Goal: Information Seeking & Learning: Learn about a topic

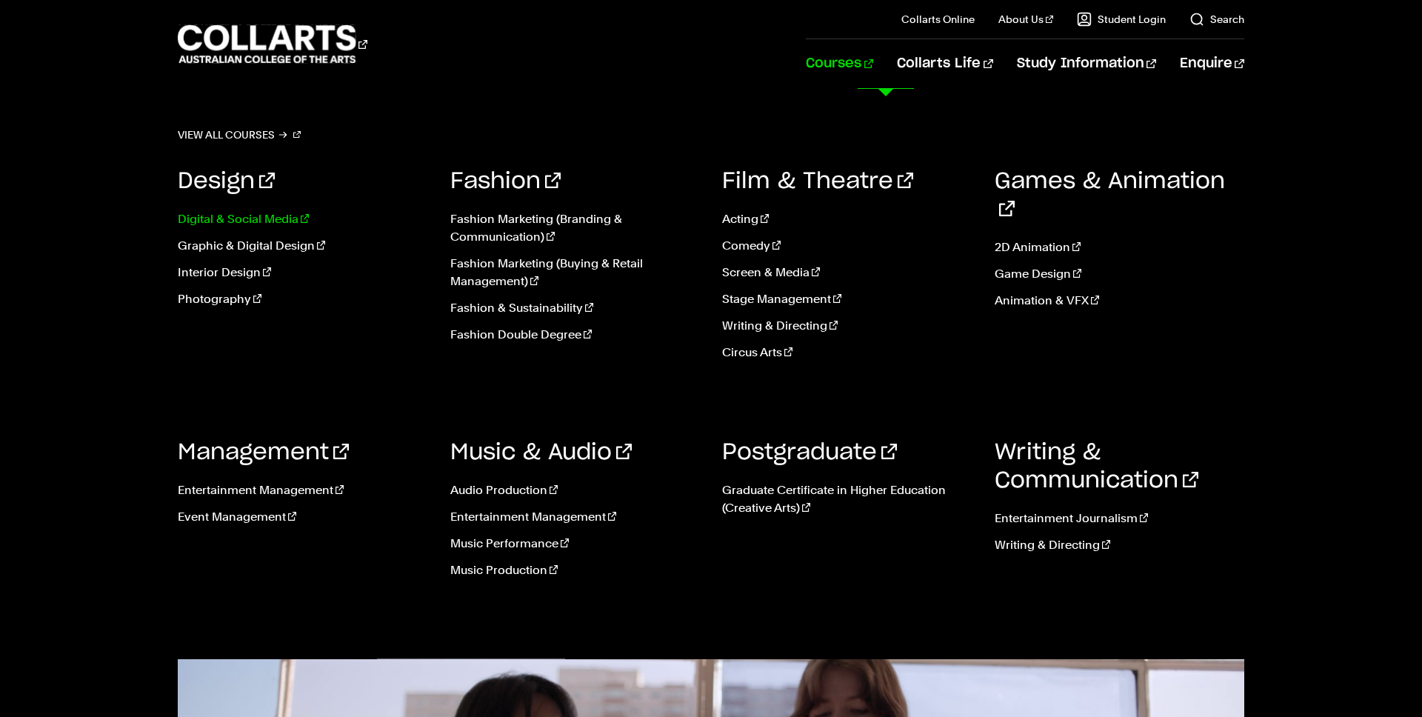
click at [268, 217] on link "Digital & Social Media" at bounding box center [303, 219] width 250 height 18
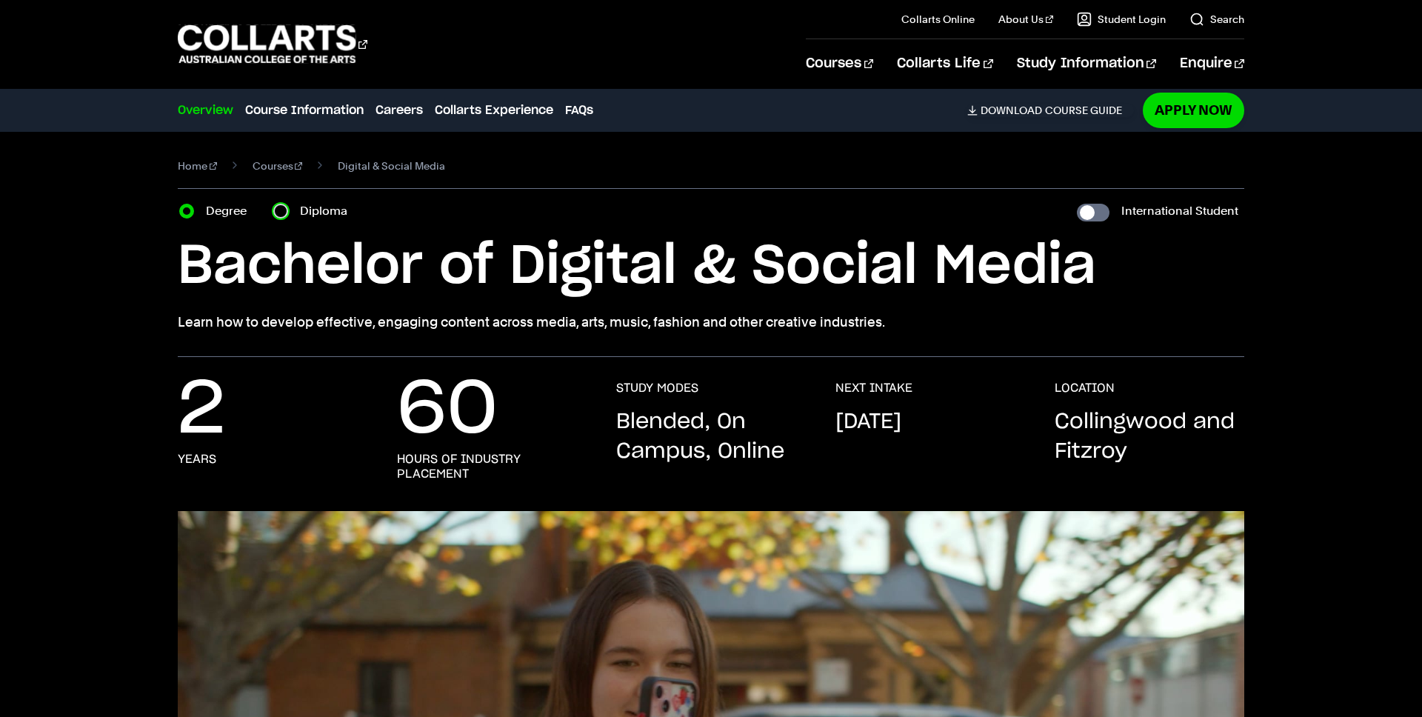
drag, startPoint x: 280, startPoint y: 210, endPoint x: 287, endPoint y: 214, distance: 7.6
click at [280, 210] on input "Diploma" at bounding box center [280, 211] width 15 height 15
radio input "true"
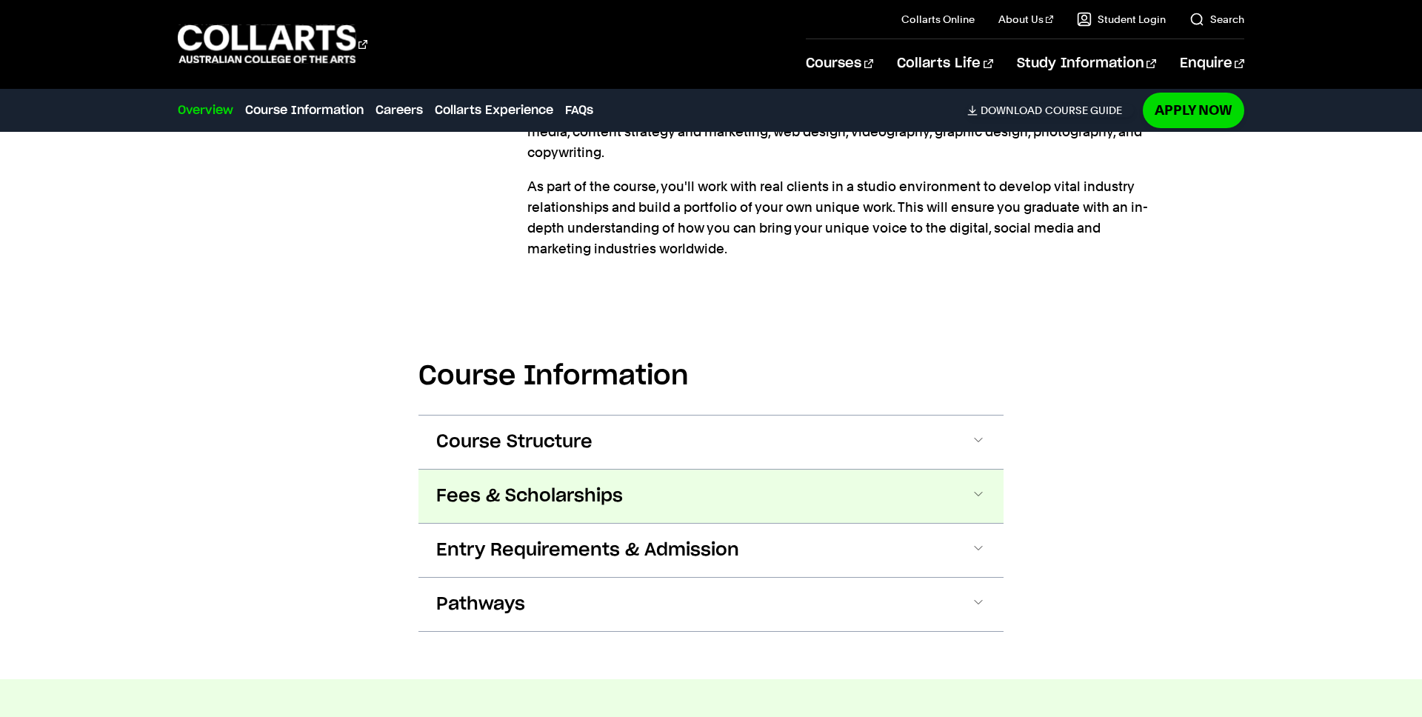
click at [0, 0] on button "Fees & Scholarships" at bounding box center [0, 0] width 0 height 0
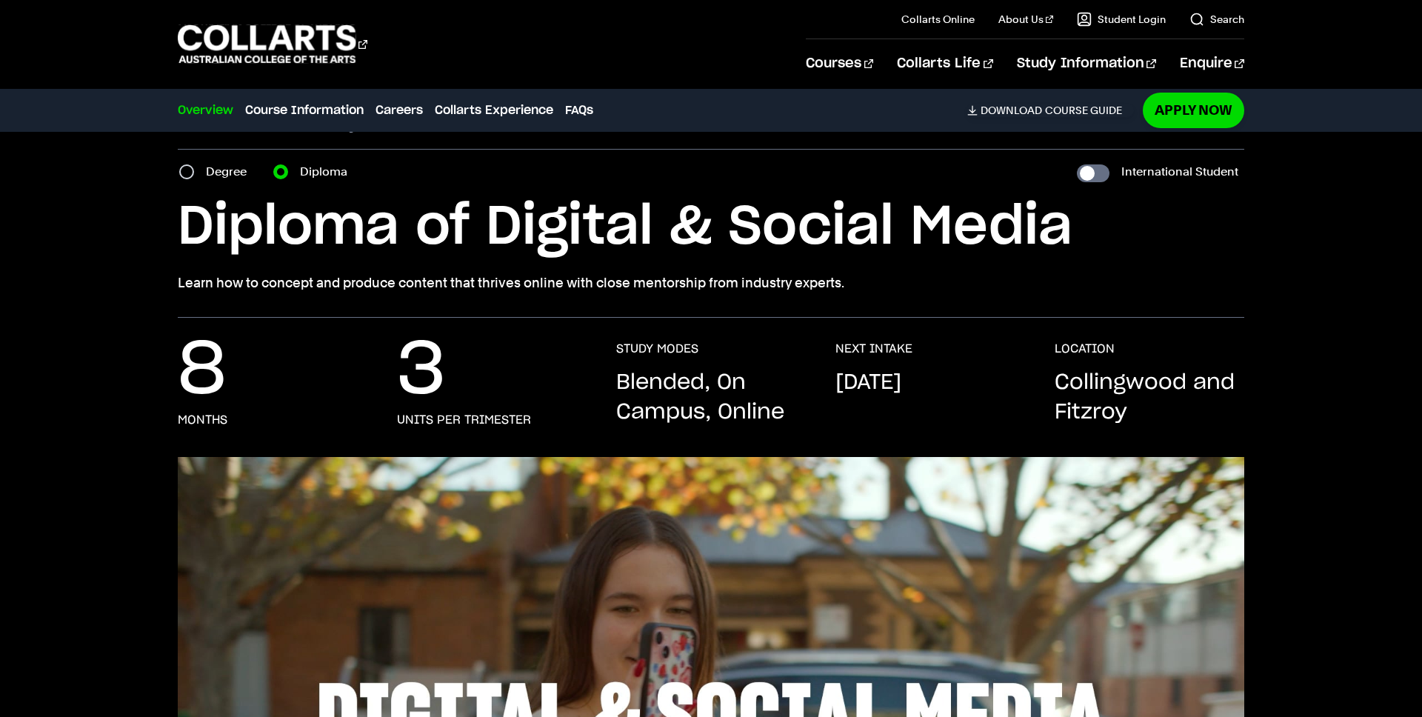
scroll to position [41, 0]
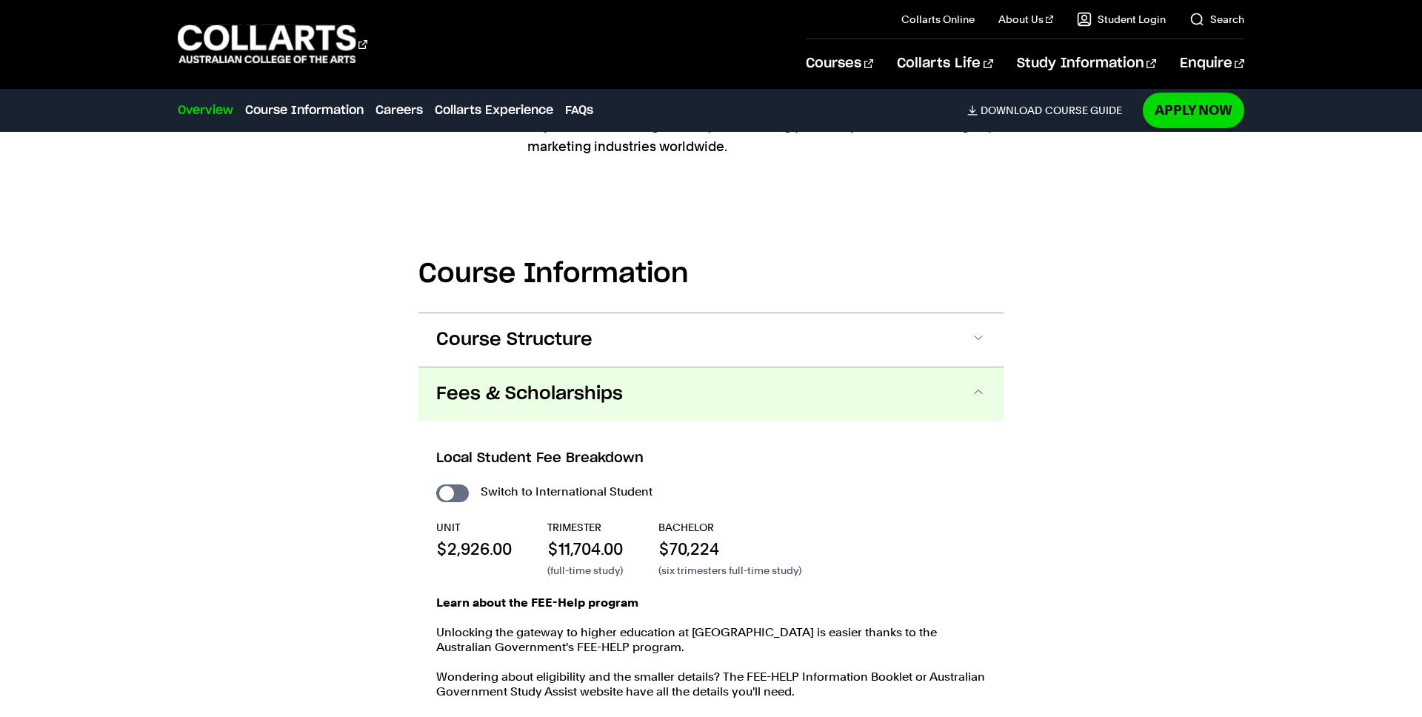
click at [0, 0] on span "Course Structure" at bounding box center [0, 0] width 0 height 0
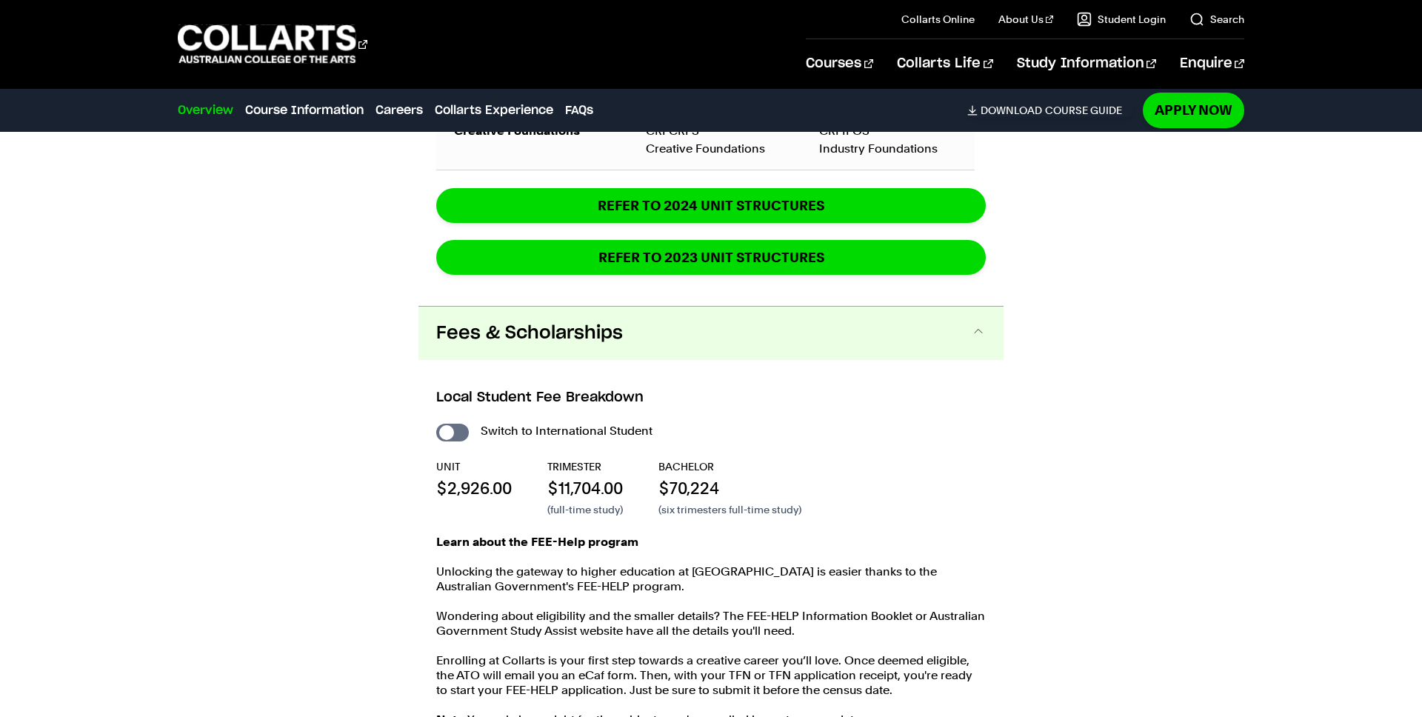
scroll to position [2059, 0]
